Goal: Task Accomplishment & Management: Use online tool/utility

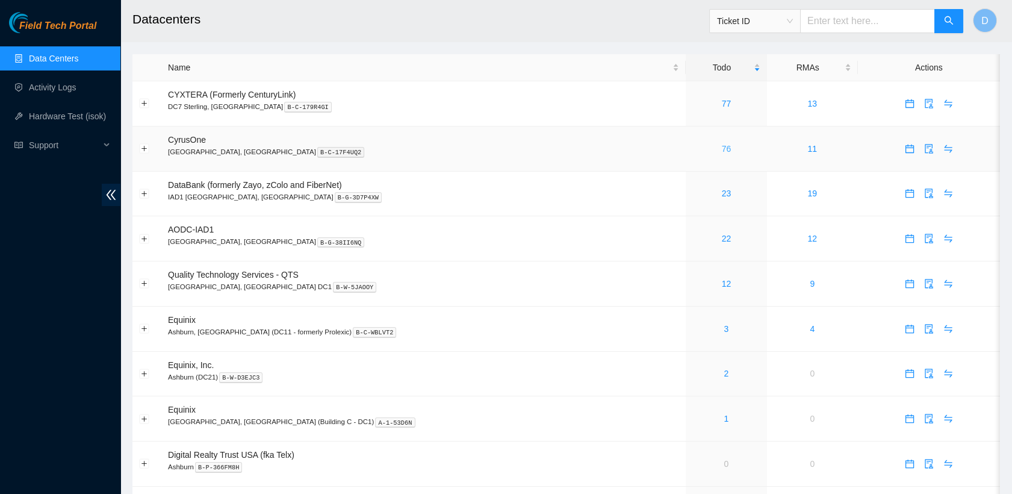
click at [722, 147] on link "76" at bounding box center [727, 149] width 10 height 10
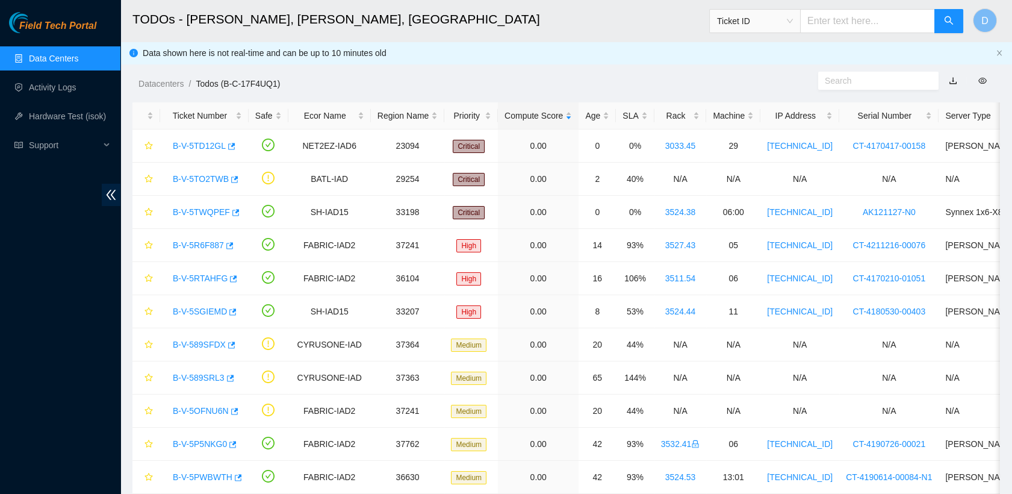
click at [55, 63] on link "Data Centers" at bounding box center [53, 59] width 49 height 10
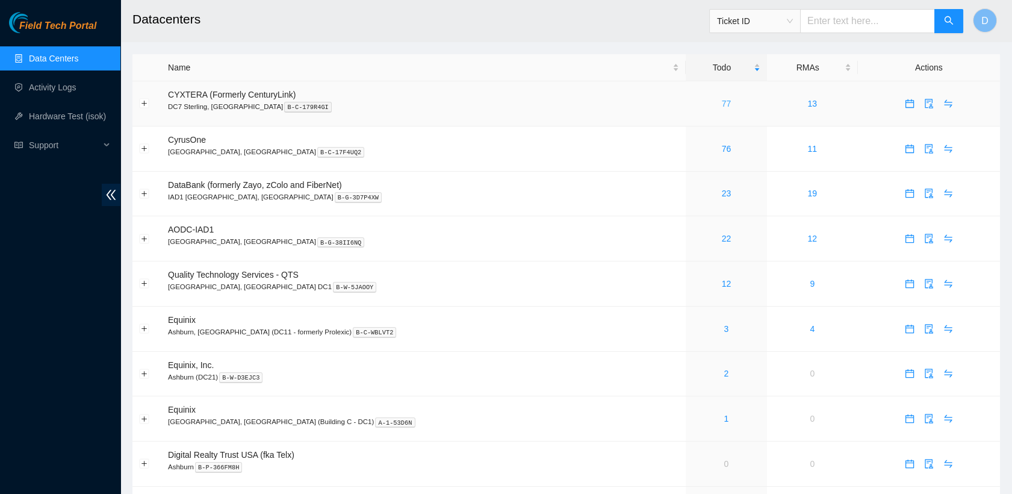
click at [722, 100] on link "77" at bounding box center [727, 104] width 10 height 10
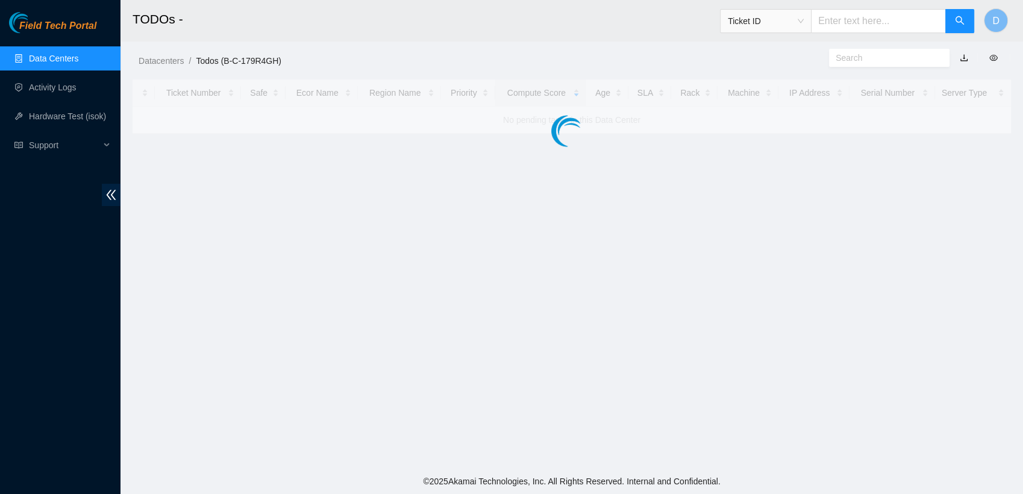
click at [475, 246] on main "TODOs - Ticket ID D Datacenters / Todos (B-C-179R4GH) / Ticket Number Safe Ecor…" at bounding box center [571, 234] width 902 height 469
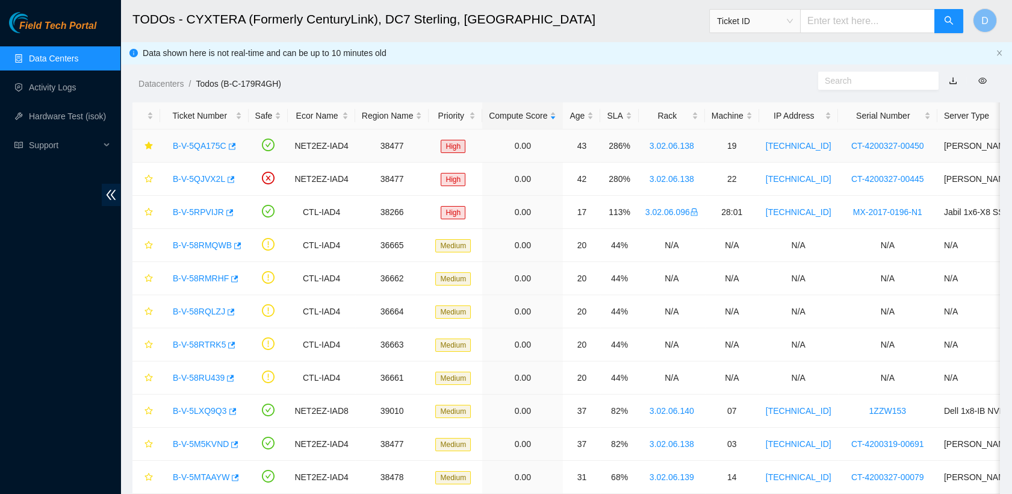
click at [199, 141] on link "B-V-5QA175C" at bounding box center [200, 146] width 54 height 10
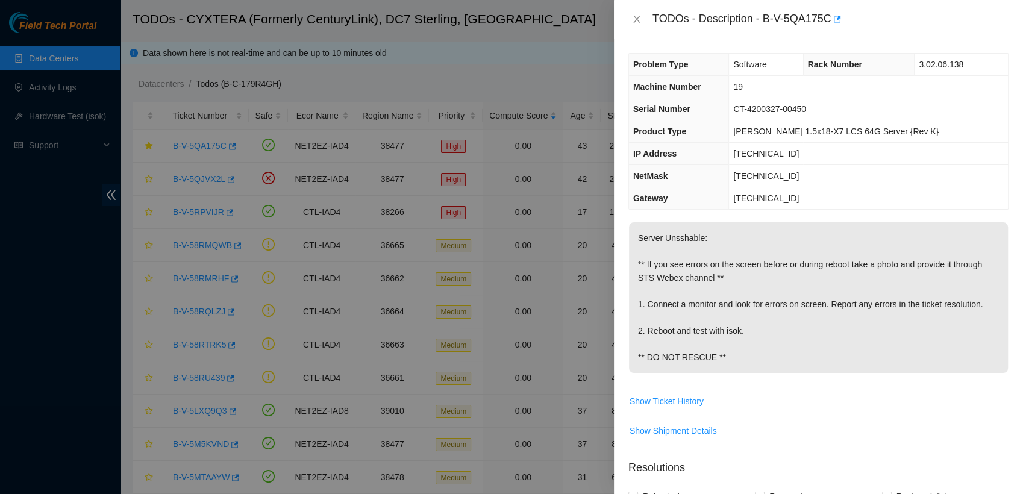
click at [635, 25] on div "TODOs - Description - B-V-5QA175C" at bounding box center [818, 19] width 380 height 19
click at [636, 20] on icon "close" at bounding box center [636, 19] width 7 height 7
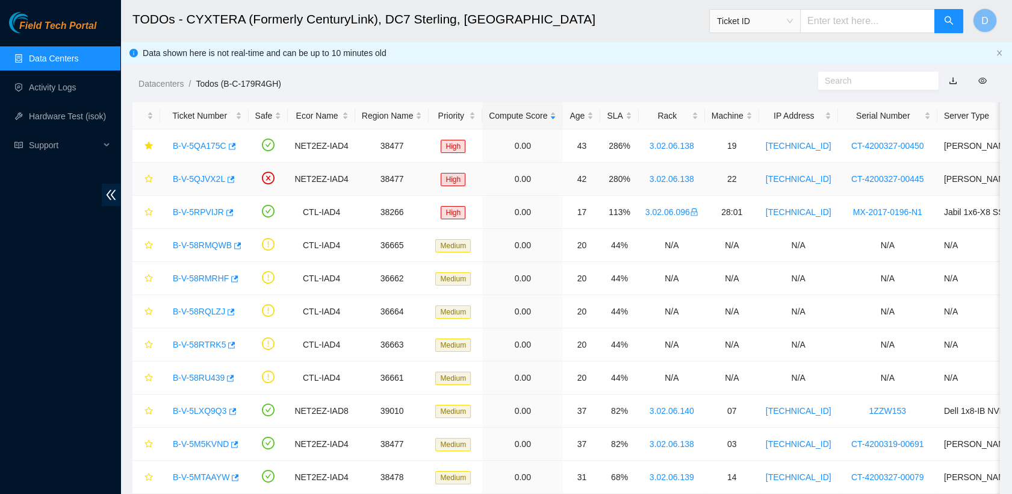
click at [202, 179] on link "B-V-5QJVX2L" at bounding box center [199, 179] width 52 height 10
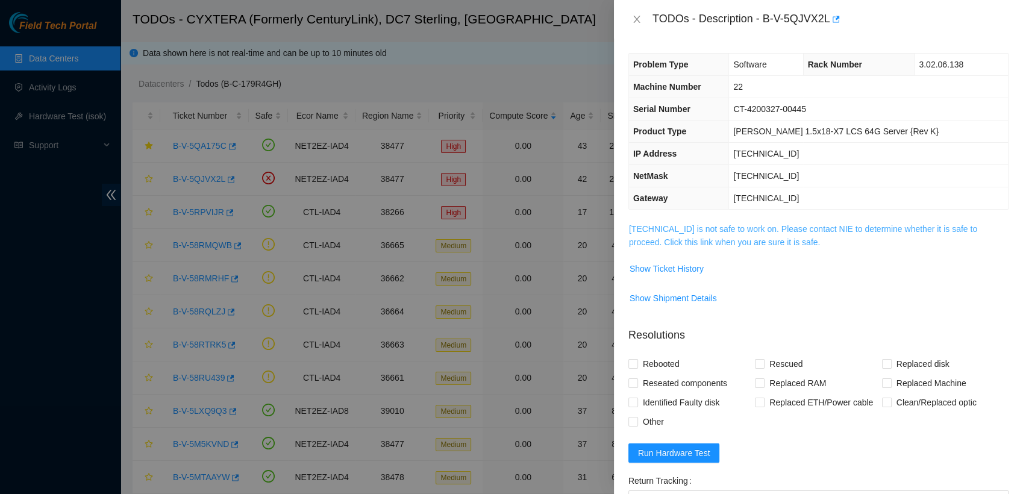
click at [684, 229] on link "[TECHNICAL_ID] is not safe to work on. Please contact NIE to determine whether …" at bounding box center [803, 235] width 348 height 23
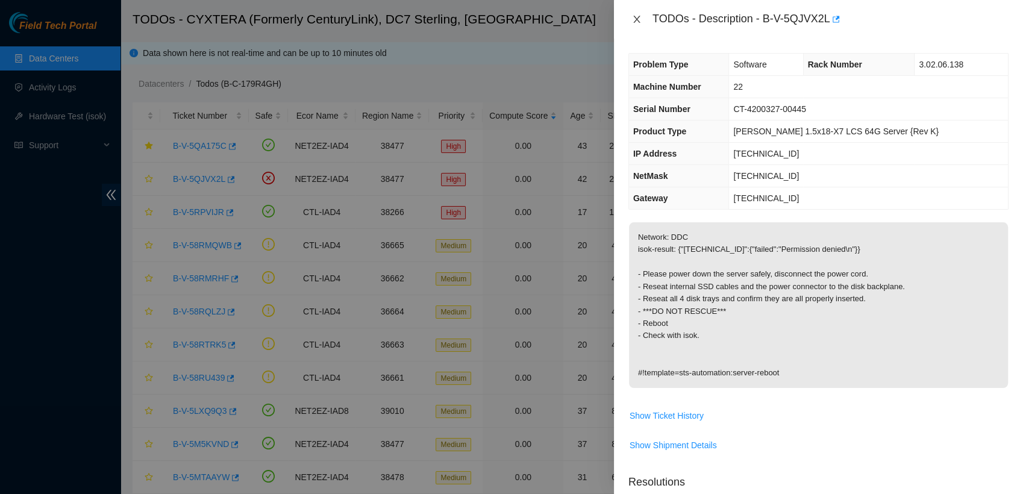
click at [637, 18] on icon "close" at bounding box center [636, 19] width 7 height 7
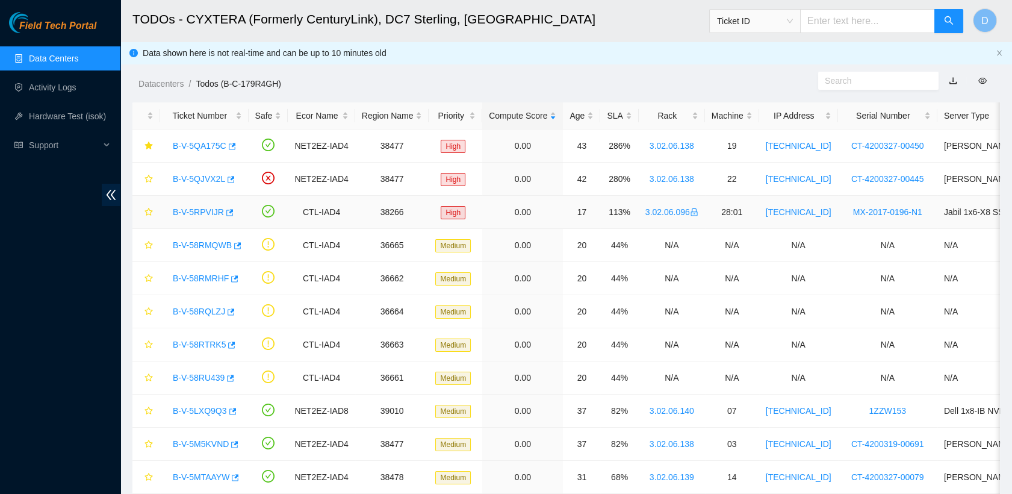
click at [202, 210] on link "B-V-5RPVIJR" at bounding box center [198, 212] width 51 height 10
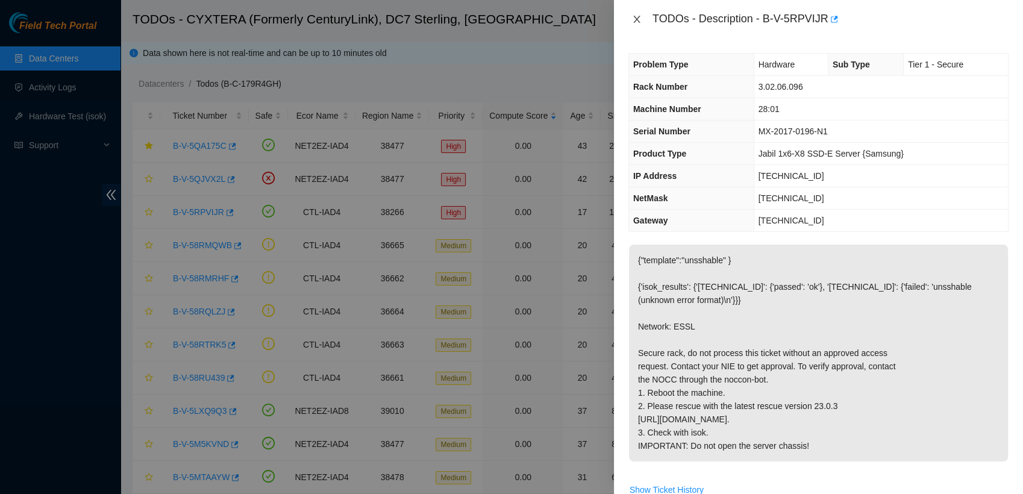
click at [636, 19] on icon "close" at bounding box center [636, 19] width 7 height 7
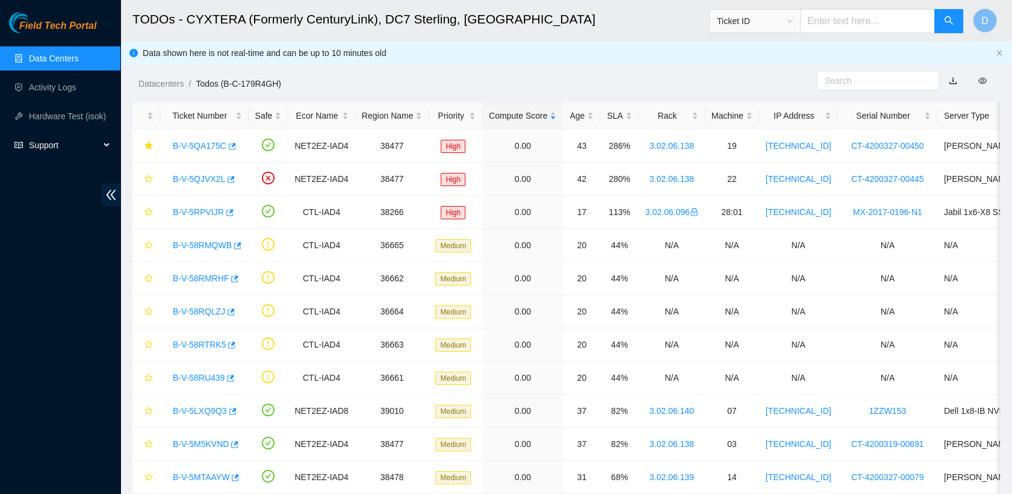
click at [98, 150] on span "Support" at bounding box center [64, 145] width 71 height 24
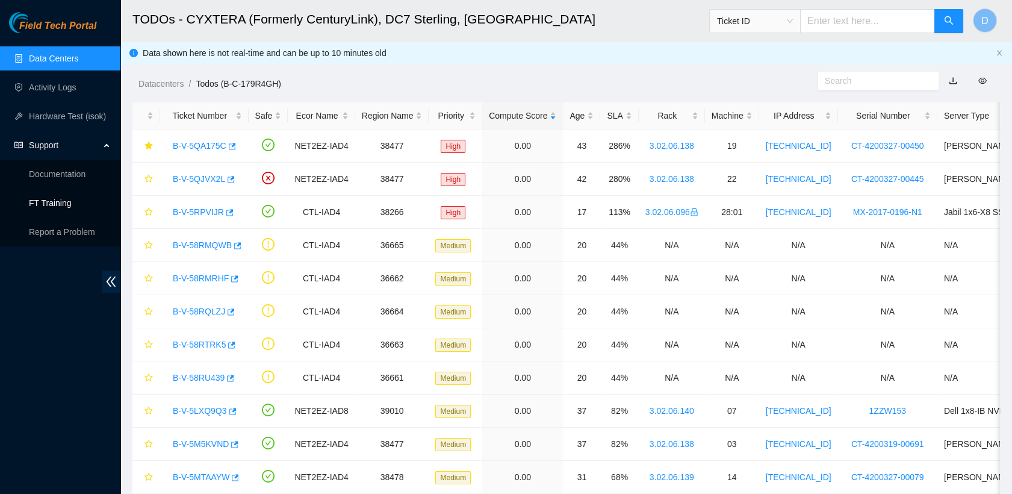
click at [72, 202] on link "FT Training" at bounding box center [50, 203] width 43 height 10
